Goal: Transaction & Acquisition: Purchase product/service

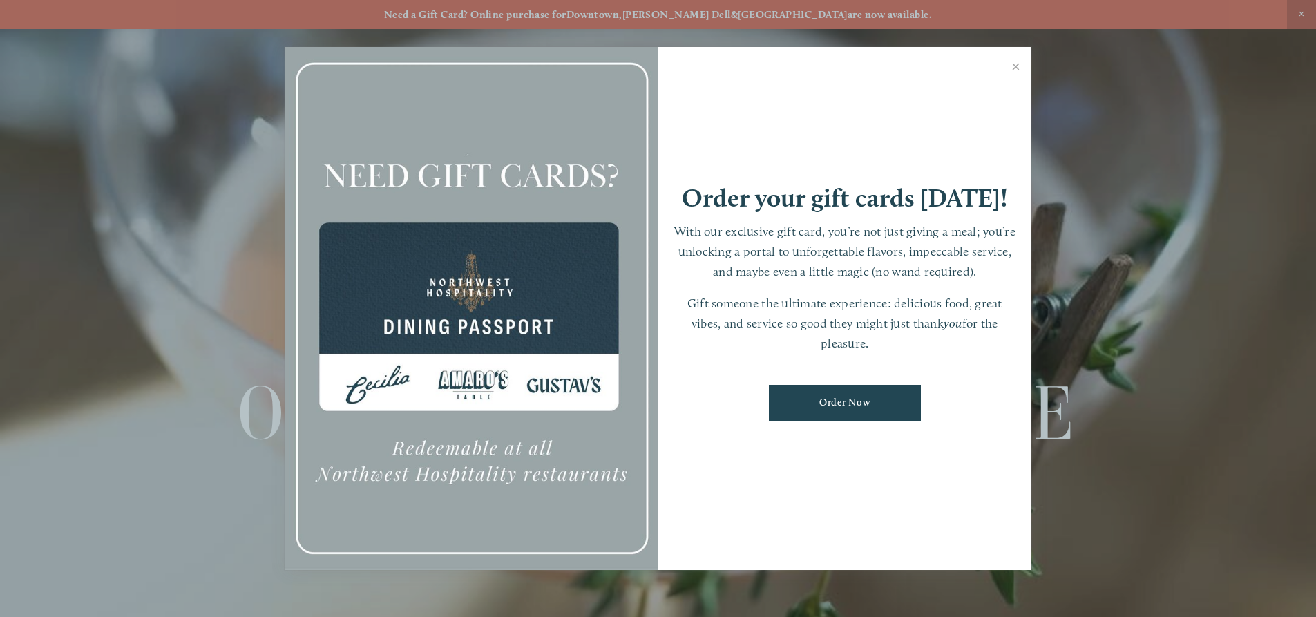
scroll to position [29, 0]
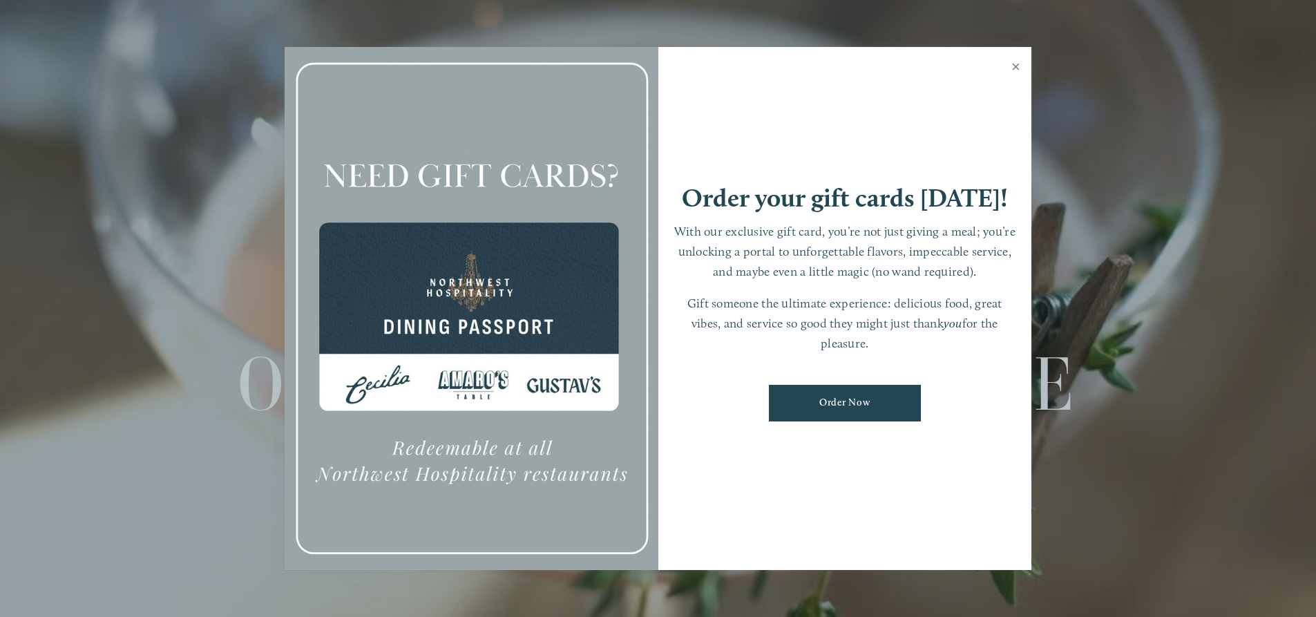
click at [1008, 64] on link "Close" at bounding box center [1015, 68] width 27 height 39
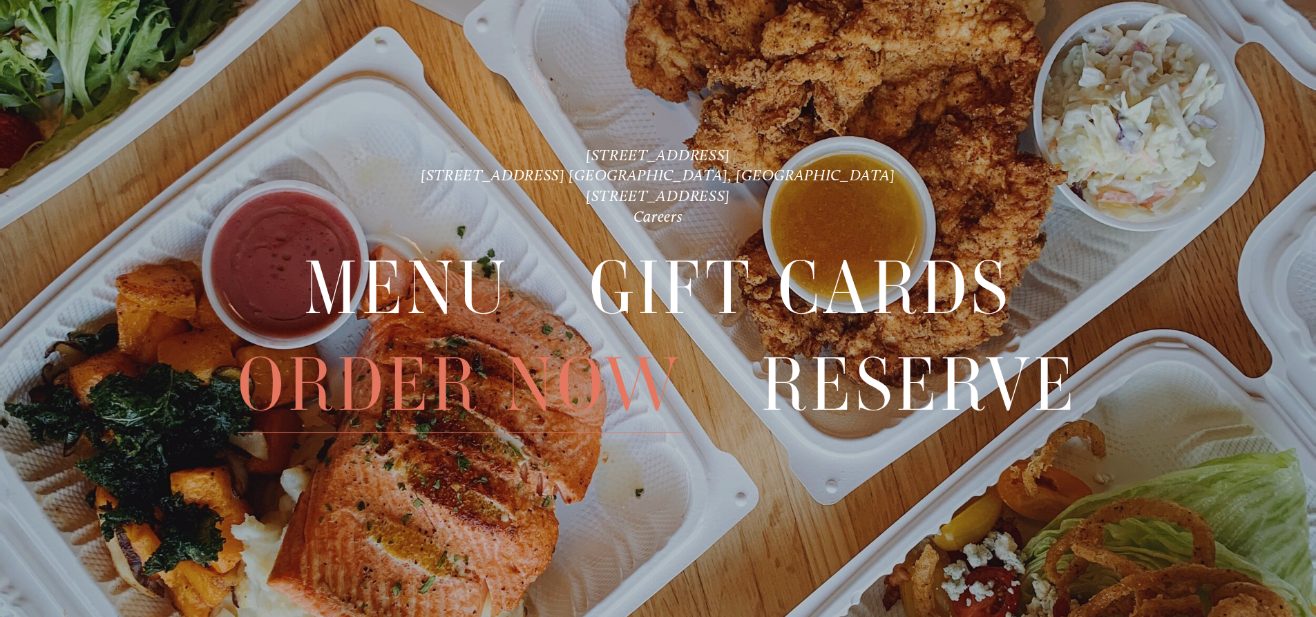
click at [407, 380] on span "Order Now" at bounding box center [460, 384] width 444 height 95
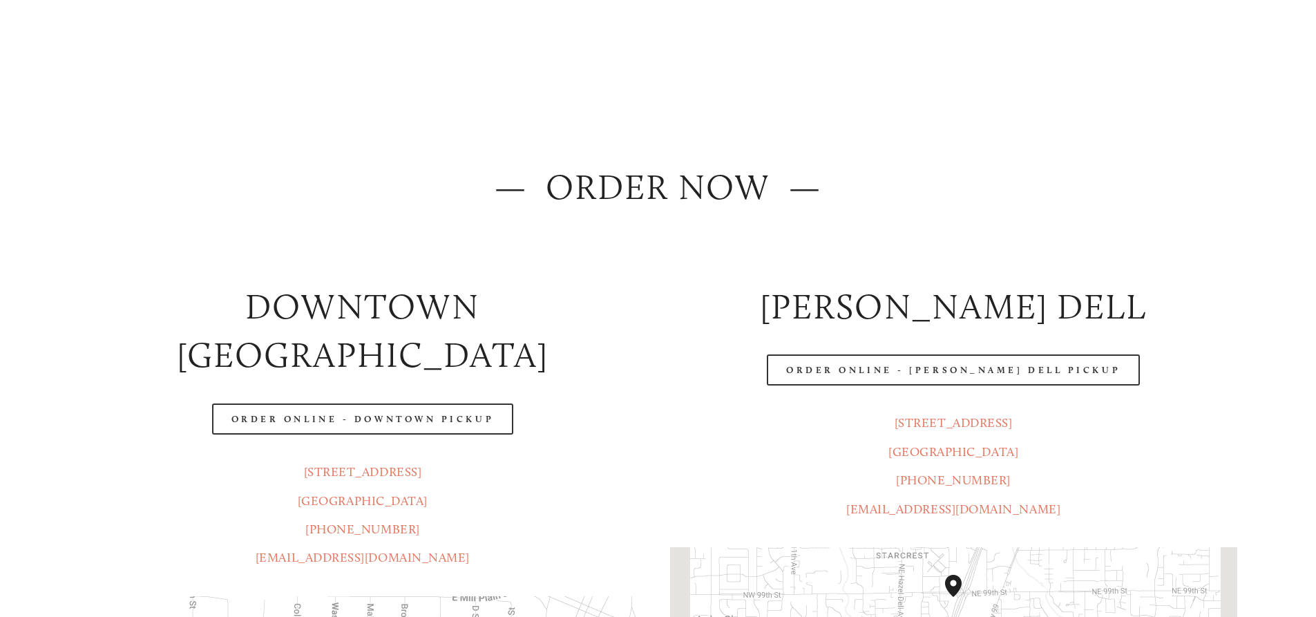
scroll to position [276, 0]
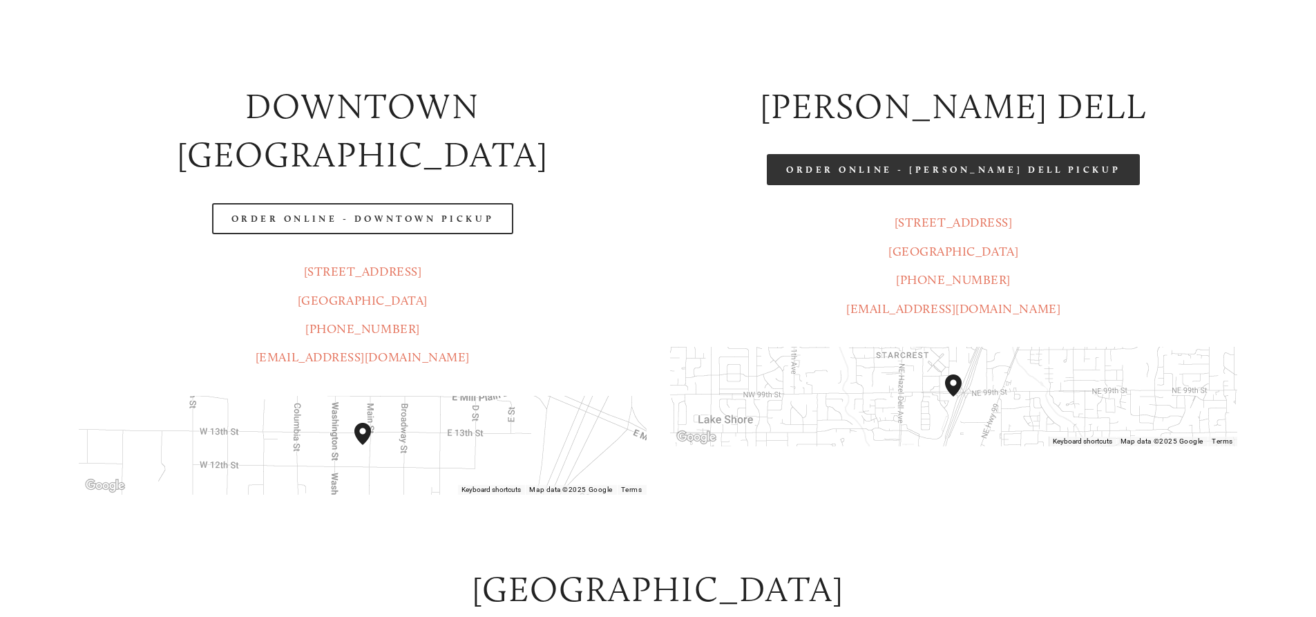
click at [953, 169] on link "Order Online - [PERSON_NAME] Dell Pickup" at bounding box center [953, 169] width 373 height 31
